Goal: Task Accomplishment & Management: Use online tool/utility

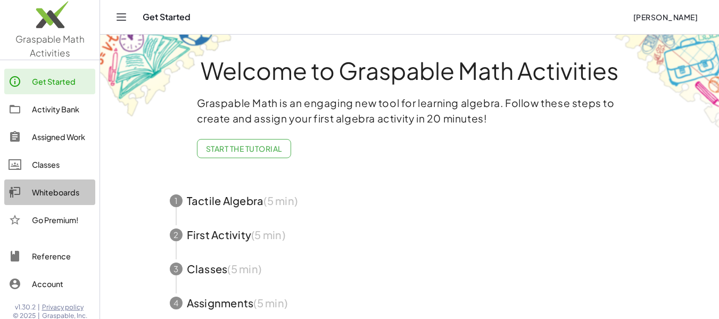
click at [60, 190] on div "Whiteboards" at bounding box center [61, 192] width 59 height 13
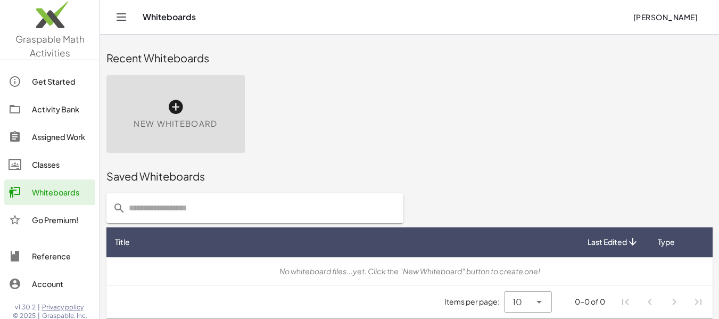
click at [190, 98] on div "New Whiteboard" at bounding box center [176, 114] width 138 height 78
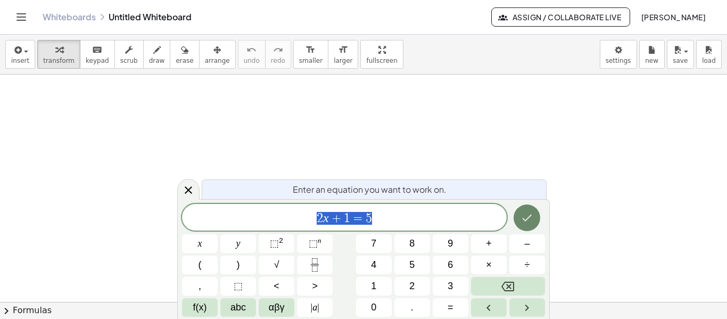
click at [534, 221] on button "Done" at bounding box center [527, 218] width 27 height 27
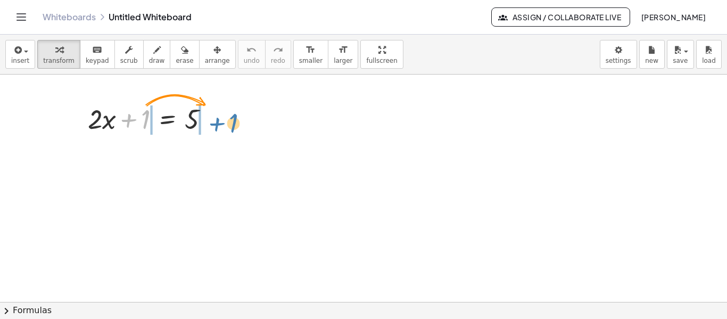
drag, startPoint x: 132, startPoint y: 117, endPoint x: 210, endPoint y: 122, distance: 77.9
click at [210, 122] on div at bounding box center [153, 118] width 141 height 36
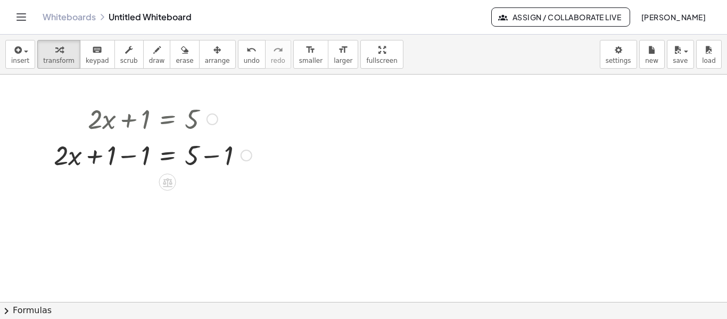
click at [127, 159] on div at bounding box center [152, 154] width 209 height 36
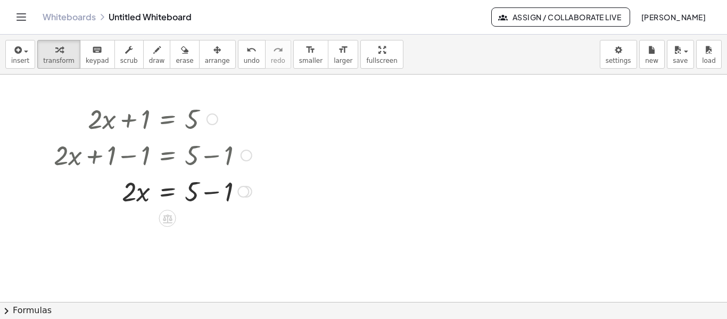
click at [212, 191] on div at bounding box center [152, 191] width 209 height 36
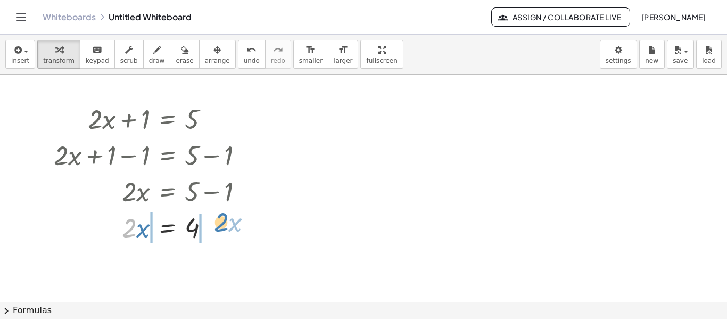
drag, startPoint x: 127, startPoint y: 231, endPoint x: 220, endPoint y: 224, distance: 93.4
click at [220, 224] on div at bounding box center [152, 227] width 209 height 36
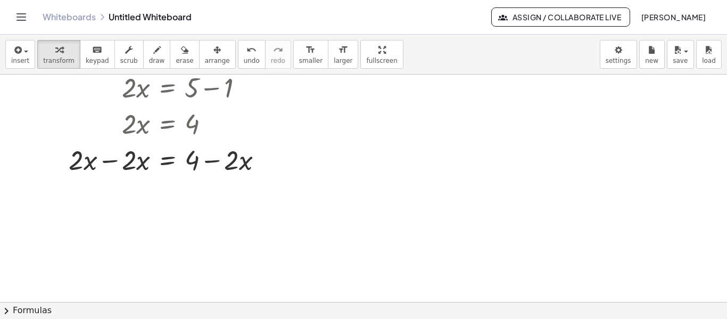
scroll to position [107, 0]
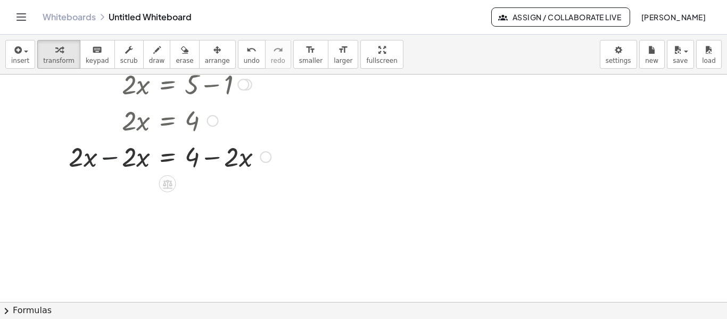
click at [113, 158] on div at bounding box center [162, 156] width 228 height 36
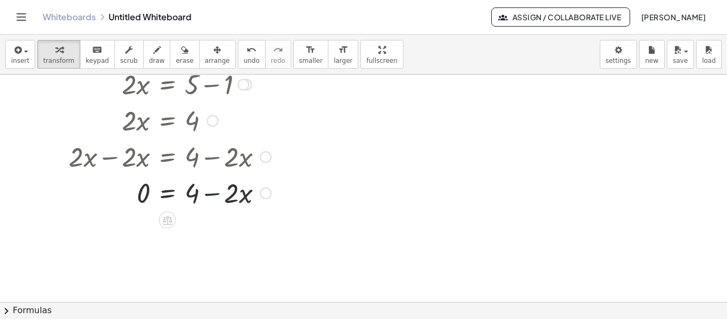
click at [212, 195] on div at bounding box center [162, 192] width 228 height 36
drag, startPoint x: 177, startPoint y: 218, endPoint x: 92, endPoint y: 217, distance: 85.2
click at [92, 217] on div at bounding box center [363, 195] width 727 height 455
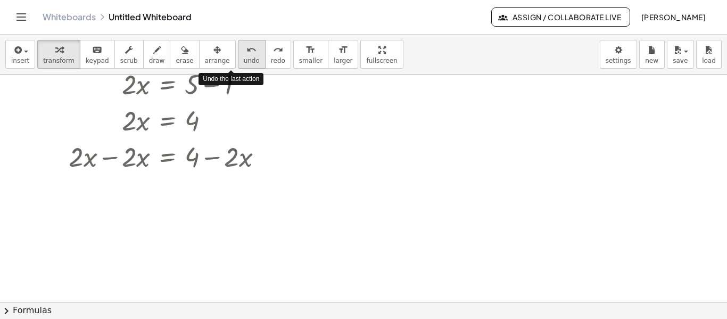
click at [244, 57] on span "undo" at bounding box center [252, 60] width 16 height 7
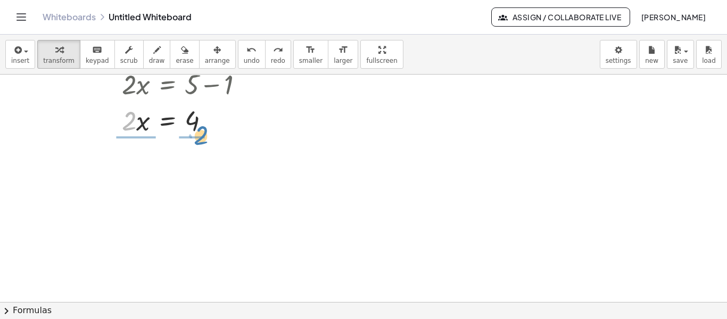
drag, startPoint x: 132, startPoint y: 113, endPoint x: 205, endPoint y: 125, distance: 73.3
click at [205, 125] on div at bounding box center [152, 120] width 209 height 36
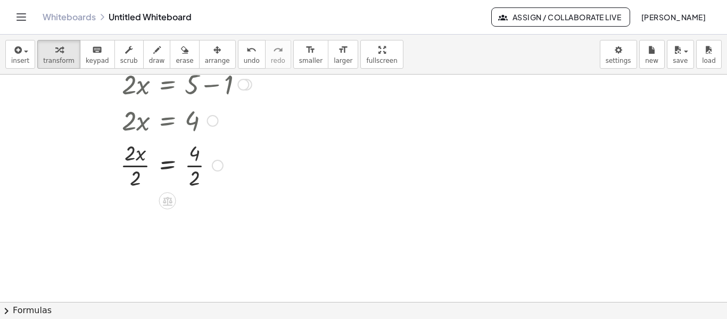
click at [127, 166] on div at bounding box center [152, 164] width 209 height 53
click at [196, 217] on div at bounding box center [152, 217] width 209 height 53
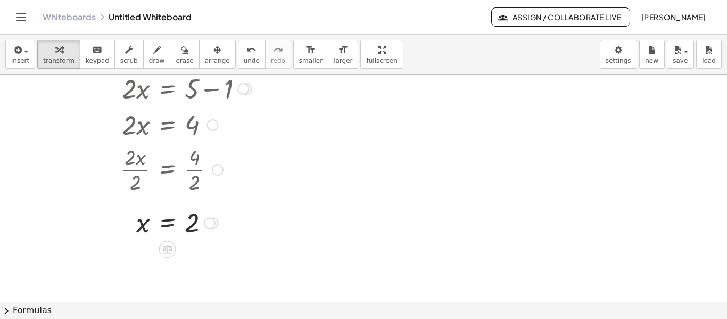
scroll to position [48, 0]
